Goal: Check status: Check status

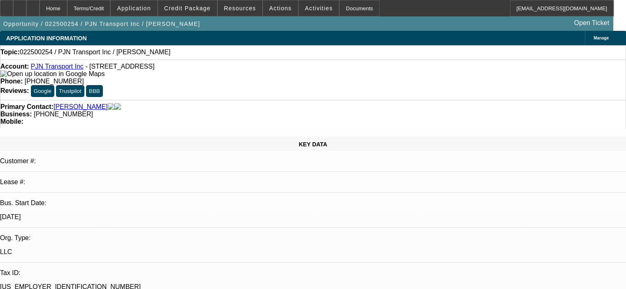
select select "0"
select select "2"
select select "0.1"
select select "4"
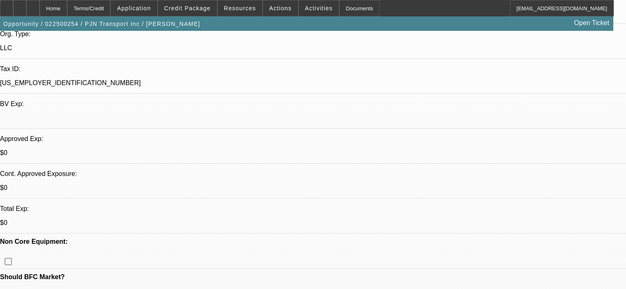
scroll to position [206, 0]
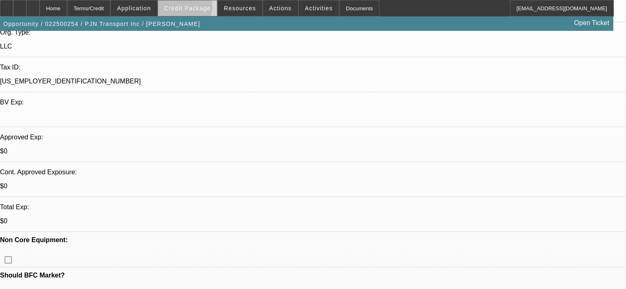
click at [197, 8] on span "Credit Package" at bounding box center [187, 8] width 47 height 7
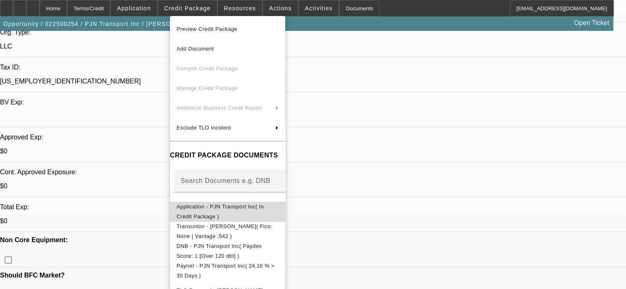
click at [243, 208] on span "Application - PJN Transport Inc( In Credit Package )" at bounding box center [220, 212] width 87 height 16
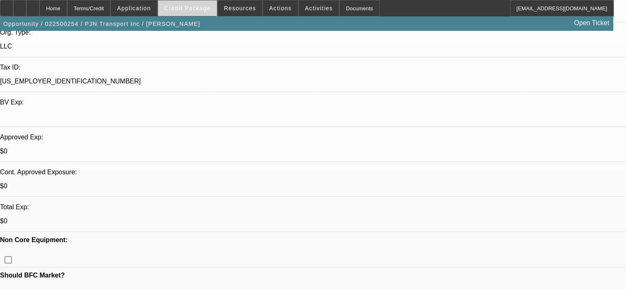
click at [202, 8] on span "Credit Package" at bounding box center [187, 8] width 47 height 7
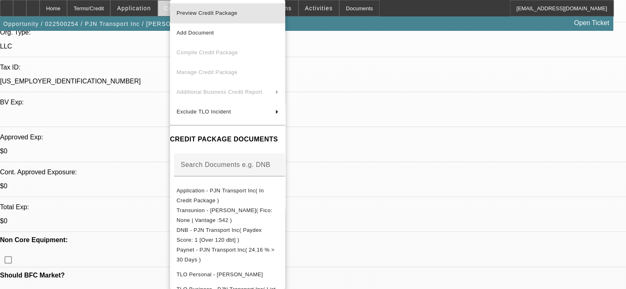
click at [203, 17] on span "Preview Credit Package" at bounding box center [228, 13] width 102 height 10
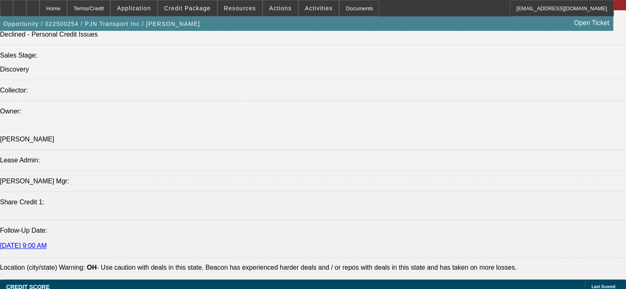
scroll to position [988, 0]
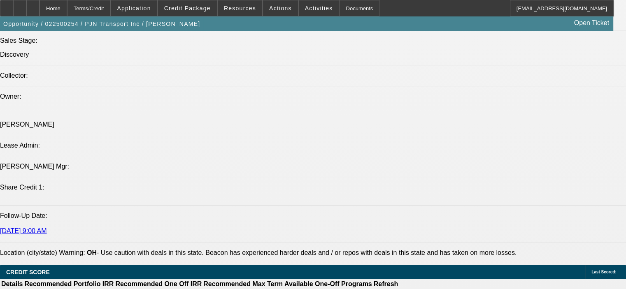
scroll to position [947, 0]
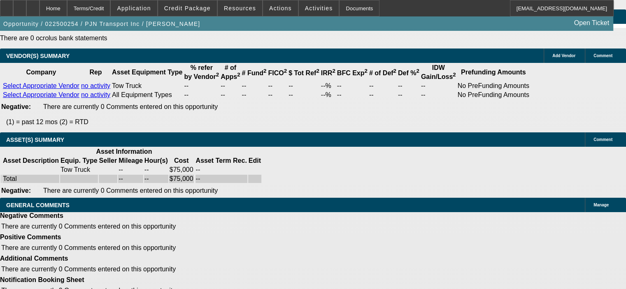
scroll to position [1551, 0]
